Goal: Information Seeking & Learning: Learn about a topic

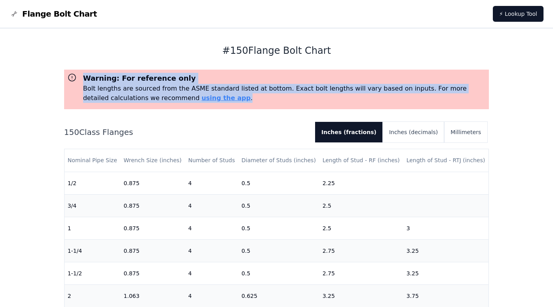
drag, startPoint x: 84, startPoint y: 76, endPoint x: 186, endPoint y: 96, distance: 104.6
click at [186, 96] on div "Warning: For reference only Bolt lengths are sourced from the ASME standard lis…" at bounding box center [281, 88] width 409 height 30
click at [186, 96] on p "Bolt lengths are sourced from the ASME standard listed at bottom. Exact bolt le…" at bounding box center [284, 93] width 403 height 19
drag, startPoint x: 187, startPoint y: 98, endPoint x: 80, endPoint y: 74, distance: 109.6
click at [80, 74] on div "Warning: For reference only Bolt lengths are sourced from the ASME standard lis…" at bounding box center [281, 88] width 409 height 30
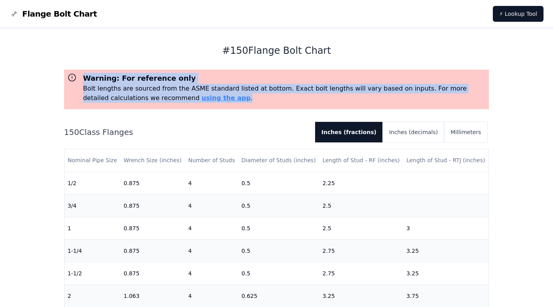
click at [85, 76] on h3 "Warning: For reference only" at bounding box center [284, 78] width 403 height 11
drag, startPoint x: 84, startPoint y: 76, endPoint x: 174, endPoint y: 99, distance: 93.2
click at [174, 99] on div "Warning: For reference only Bolt lengths are sourced from the ASME standard lis…" at bounding box center [281, 88] width 409 height 30
click at [174, 99] on p "Bolt lengths are sourced from the ASME standard listed at bottom. Exact bolt le…" at bounding box center [284, 93] width 403 height 19
drag, startPoint x: 172, startPoint y: 99, endPoint x: 82, endPoint y: 80, distance: 91.9
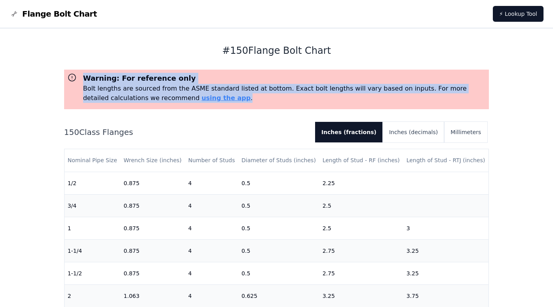
click at [82, 80] on div "Warning: For reference only Bolt lengths are sourced from the ASME standard lis…" at bounding box center [281, 88] width 409 height 30
drag, startPoint x: 82, startPoint y: 75, endPoint x: 186, endPoint y: 107, distance: 109.3
click at [186, 107] on div "Warning: For reference only Bolt lengths are sourced from the ASME standard lis…" at bounding box center [276, 90] width 425 height 40
click at [186, 104] on div "Warning: For reference only Bolt lengths are sourced from the ASME standard lis…" at bounding box center [276, 90] width 425 height 40
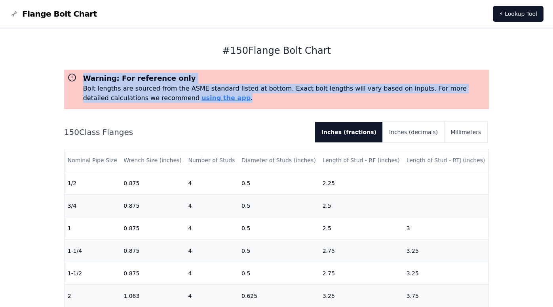
drag, startPoint x: 179, startPoint y: 101, endPoint x: 81, endPoint y: 78, distance: 101.2
click at [81, 78] on div "Warning: For reference only Bolt lengths are sourced from the ASME standard lis…" at bounding box center [281, 88] width 409 height 30
drag, startPoint x: 81, startPoint y: 78, endPoint x: 70, endPoint y: 72, distance: 12.2
click at [63, 72] on div "# 150 Flange Bolt Chart Warning: For reference only Bolt lengths are sourced fr…" at bounding box center [276, 298] width 443 height 540
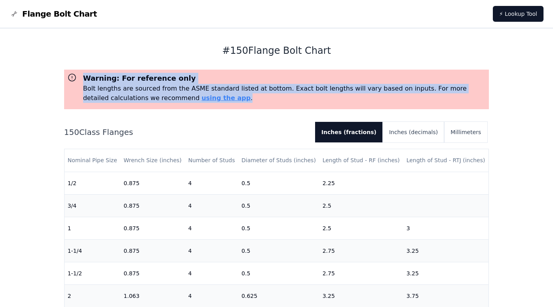
click at [91, 74] on h3 "Warning: For reference only" at bounding box center [284, 78] width 403 height 11
drag, startPoint x: 84, startPoint y: 77, endPoint x: 190, endPoint y: 98, distance: 108.2
click at [190, 98] on div "Warning: For reference only Bolt lengths are sourced from the ASME standard lis…" at bounding box center [281, 88] width 409 height 30
click at [190, 98] on p "Bolt lengths are sourced from the ASME standard listed at bottom. Exact bolt le…" at bounding box center [284, 93] width 403 height 19
drag, startPoint x: 189, startPoint y: 98, endPoint x: 82, endPoint y: 78, distance: 108.8
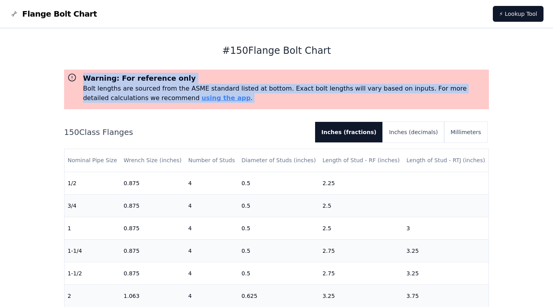
click at [82, 78] on div "Warning: For reference only Bolt lengths are sourced from the ASME standard lis…" at bounding box center [281, 88] width 409 height 30
drag, startPoint x: 83, startPoint y: 77, endPoint x: 188, endPoint y: 100, distance: 107.0
click at [188, 100] on div "Warning: For reference only Bolt lengths are sourced from the ASME standard lis…" at bounding box center [281, 88] width 409 height 30
click at [188, 100] on p "Bolt lengths are sourced from the ASME standard listed at bottom. Exact bolt le…" at bounding box center [284, 93] width 403 height 19
